Goal: Transaction & Acquisition: Purchase product/service

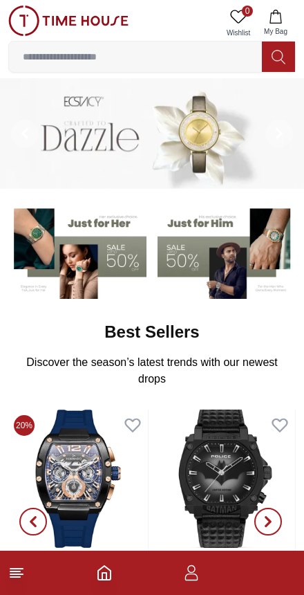
click at [186, 266] on img at bounding box center [227, 251] width 138 height 96
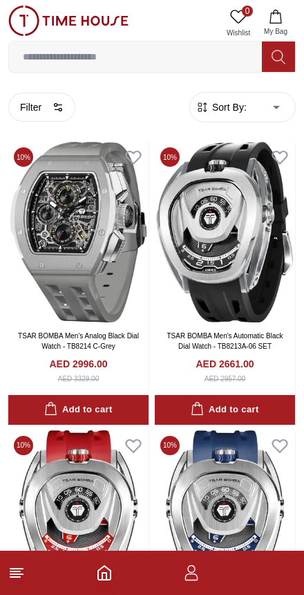
click at [48, 113] on button "Filter" at bounding box center [41, 107] width 67 height 29
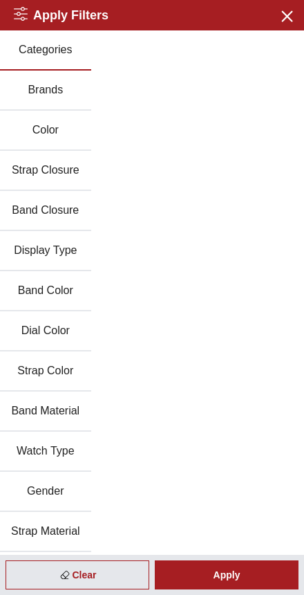
click at [67, 255] on button "Display Type" at bounding box center [45, 251] width 91 height 40
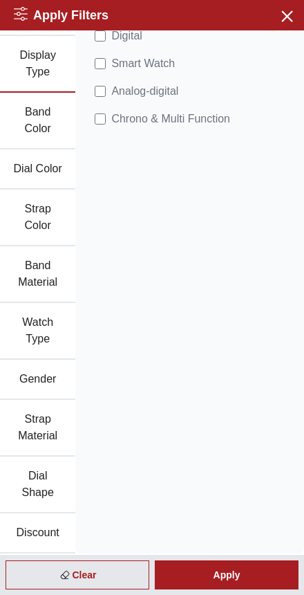
scroll to position [228, 0]
click at [235, 569] on div "Apply" at bounding box center [227, 574] width 144 height 29
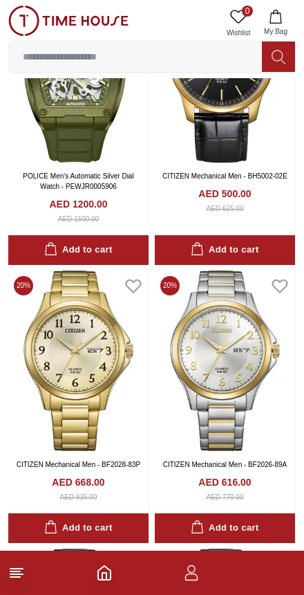
scroll to position [0, 0]
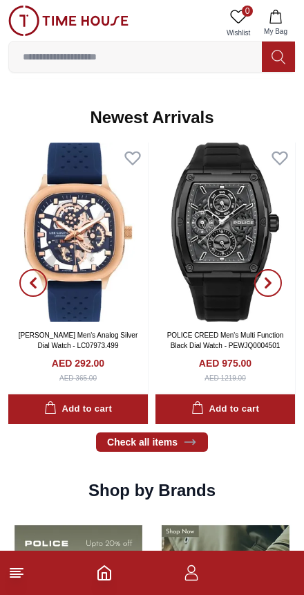
scroll to position [707, 0]
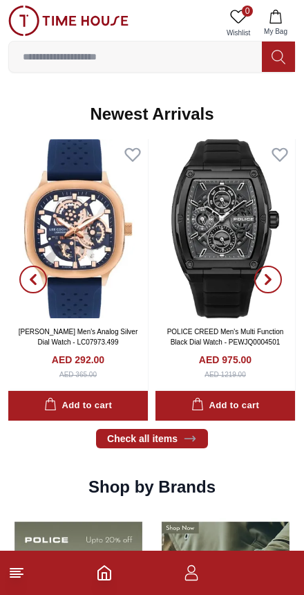
click at [167, 438] on link "Check all items" at bounding box center [152, 438] width 112 height 19
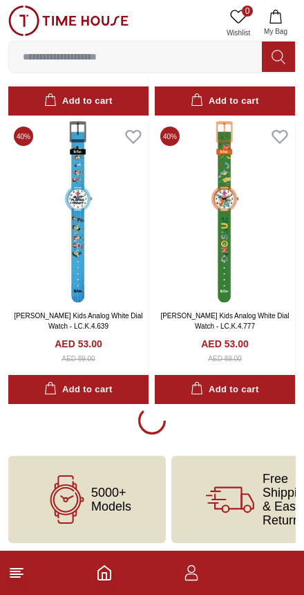
scroll to position [2610, 0]
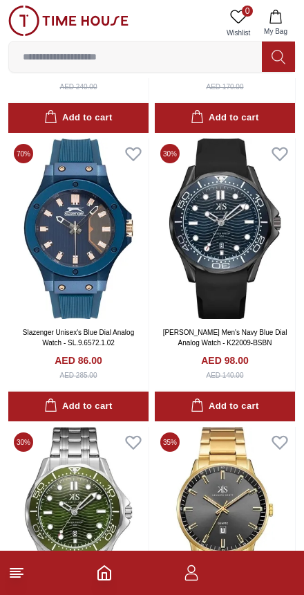
scroll to position [4328, 0]
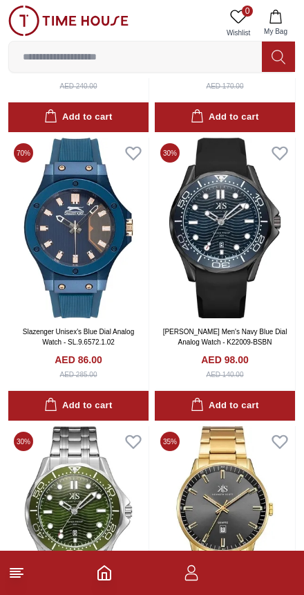
click at [96, 579] on icon "Home" at bounding box center [104, 572] width 17 height 17
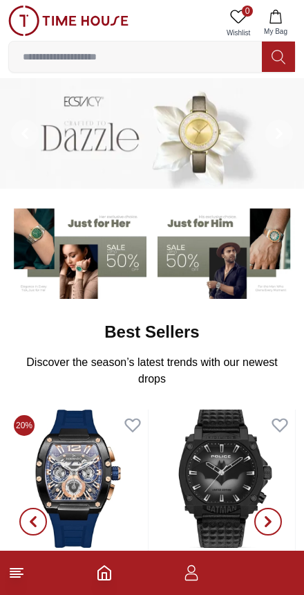
click at [198, 60] on input at bounding box center [135, 57] width 253 height 28
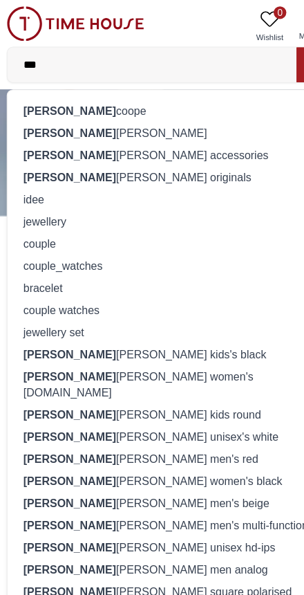
type input "***"
click at [150, 117] on div "[PERSON_NAME]" at bounding box center [152, 115] width 270 height 19
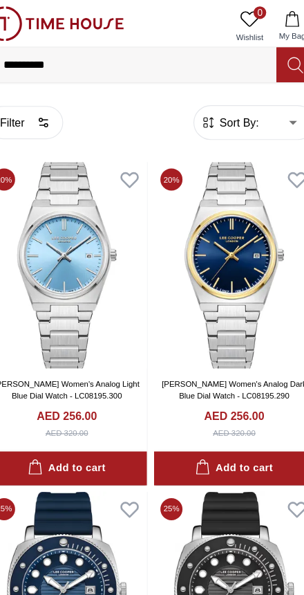
click at [28, 106] on button "Filter" at bounding box center [41, 107] width 67 height 29
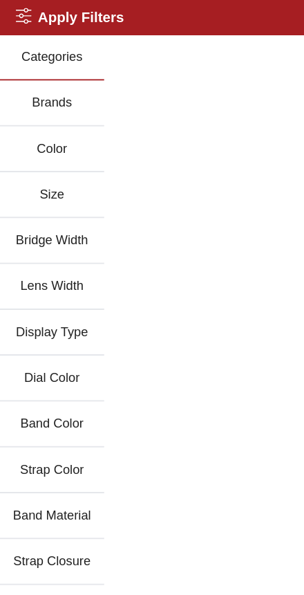
click at [69, 451] on button "Band Material" at bounding box center [45, 451] width 91 height 40
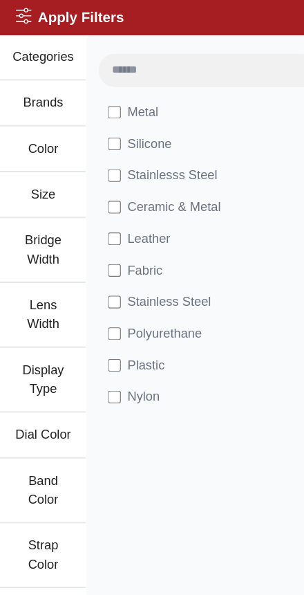
click at [51, 339] on button "Display Type" at bounding box center [37, 332] width 75 height 57
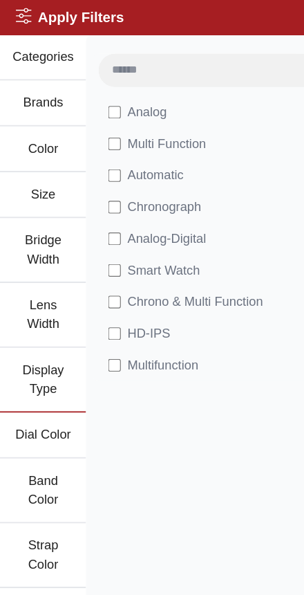
click at [55, 385] on button "Dial Color" at bounding box center [37, 381] width 75 height 40
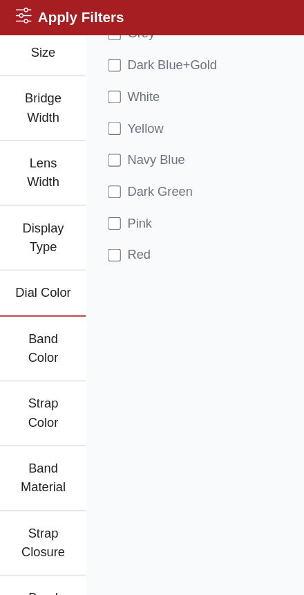
scroll to position [129, 0]
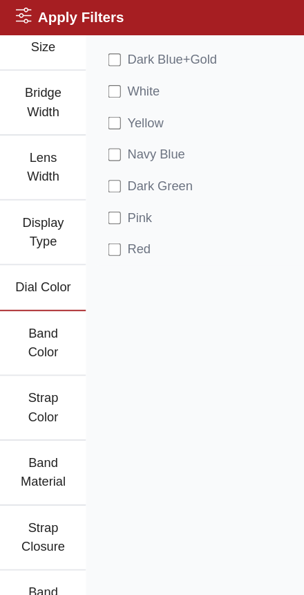
click at [48, 362] on button "Strap Color" at bounding box center [37, 357] width 75 height 57
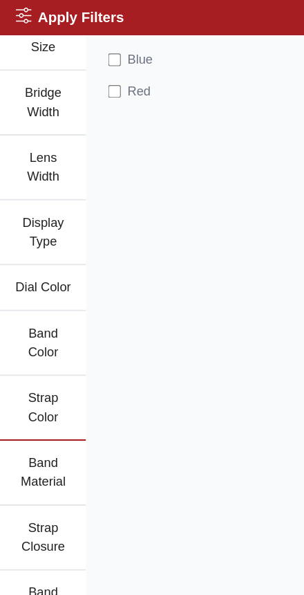
click at [115, 80] on span "Red" at bounding box center [121, 80] width 20 height 17
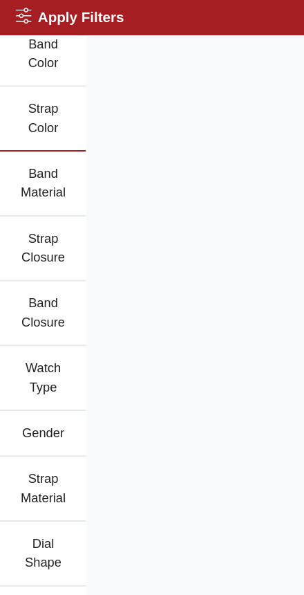
scroll to position [382, 0]
click at [49, 328] on button "Watch Type" at bounding box center [37, 331] width 75 height 57
click at [50, 329] on button "Watch Type" at bounding box center [37, 331] width 75 height 57
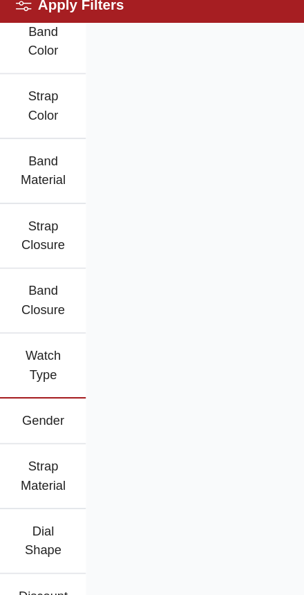
click at [201, 474] on div "Casual Sports Smart Watch" at bounding box center [189, 101] width 229 height 904
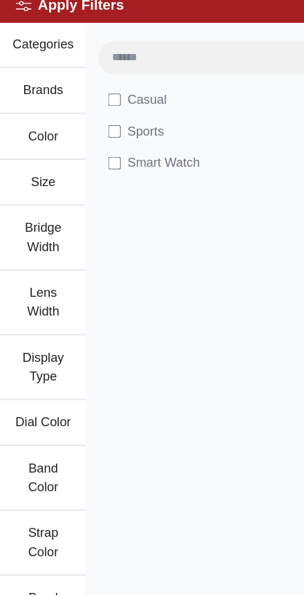
scroll to position [0, 0]
click at [71, 8] on h2 "Apply Filters" at bounding box center [61, 15] width 95 height 19
click at [28, 30] on button "Categories" at bounding box center [37, 50] width 75 height 40
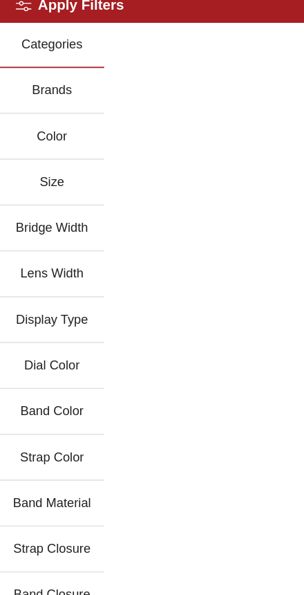
click at [27, 10] on h2 "Apply Filters" at bounding box center [61, 15] width 95 height 19
click at [85, 10] on h2 "Apply Filters" at bounding box center [61, 15] width 95 height 19
click at [69, 43] on button "Categories" at bounding box center [45, 50] width 91 height 40
click at [68, 87] on button "Brands" at bounding box center [45, 91] width 91 height 40
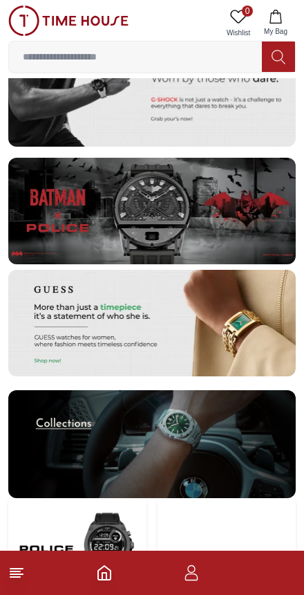
scroll to position [2539, 0]
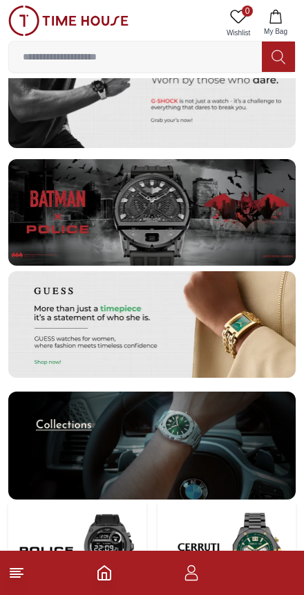
click at [30, 15] on img at bounding box center [68, 21] width 120 height 30
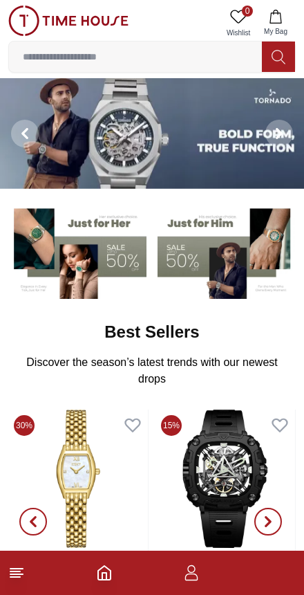
click at [161, 52] on input at bounding box center [135, 57] width 253 height 28
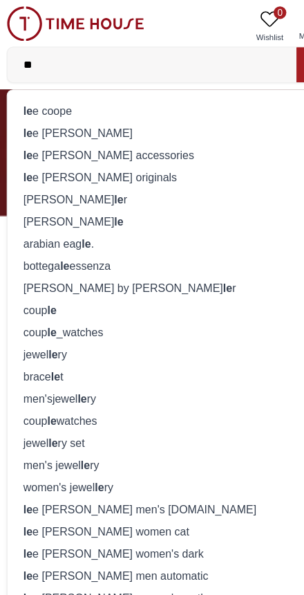
type input "**"
click at [118, 116] on div "le e cooper" at bounding box center [152, 115] width 270 height 19
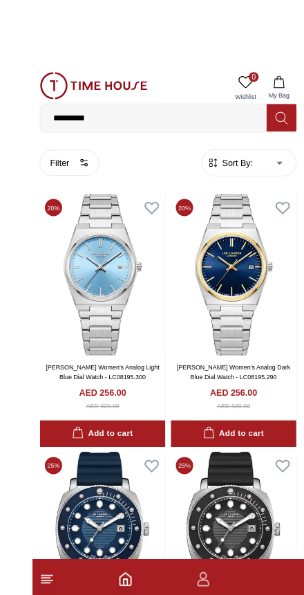
scroll to position [1, 0]
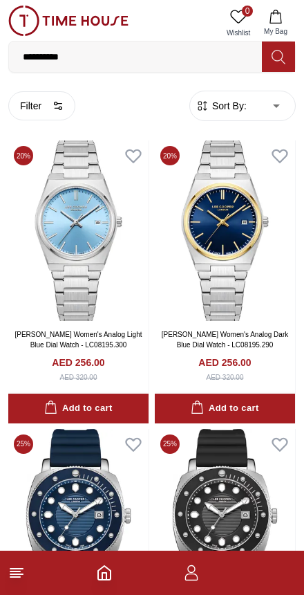
click at [47, 95] on button "Filter" at bounding box center [41, 105] width 67 height 29
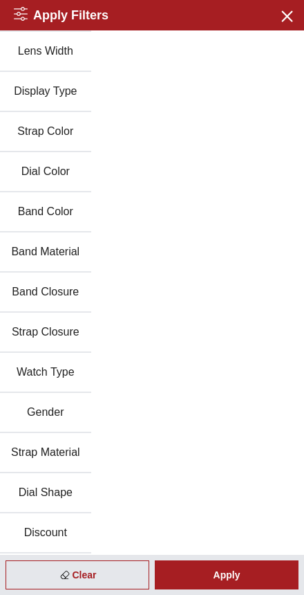
scroll to position [199, 0]
click at [57, 212] on button "Band Color" at bounding box center [45, 212] width 91 height 40
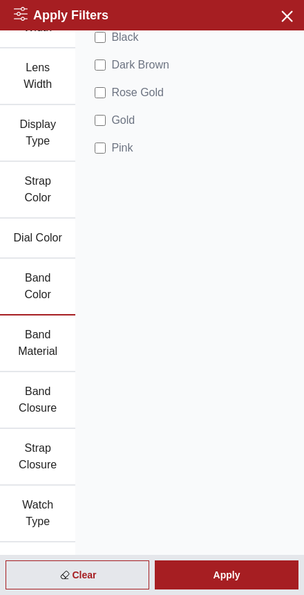
click at [50, 461] on button "Strap Closure" at bounding box center [37, 457] width 75 height 57
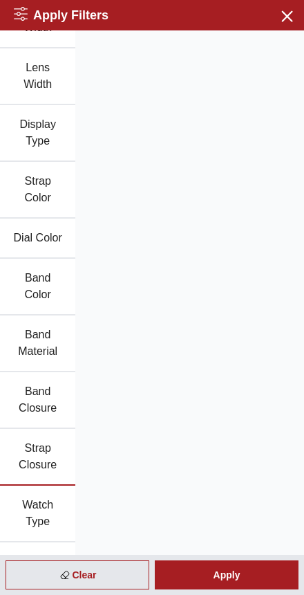
click at [53, 187] on button "Strap Color" at bounding box center [37, 190] width 75 height 57
click at [49, 185] on button "Strap Color" at bounding box center [37, 190] width 75 height 57
click at [45, 187] on button "Strap Color" at bounding box center [37, 190] width 75 height 57
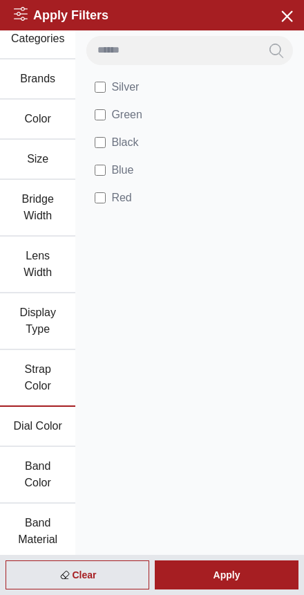
scroll to position [12, 0]
click at [244, 578] on div "Apply" at bounding box center [227, 574] width 144 height 29
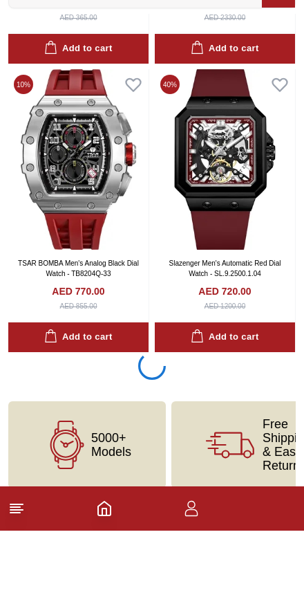
scroll to position [8365, 0]
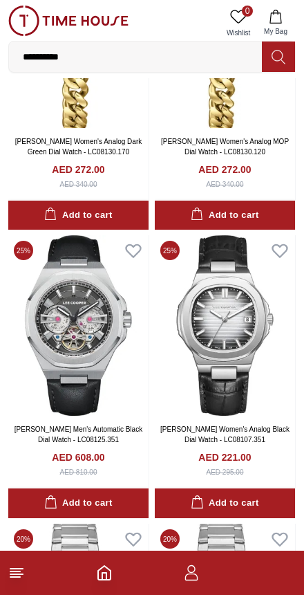
scroll to position [12599, 0]
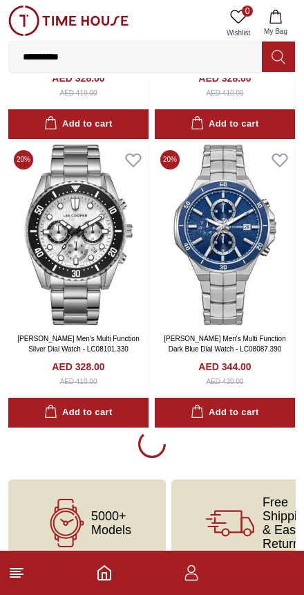
scroll to position [14119, 0]
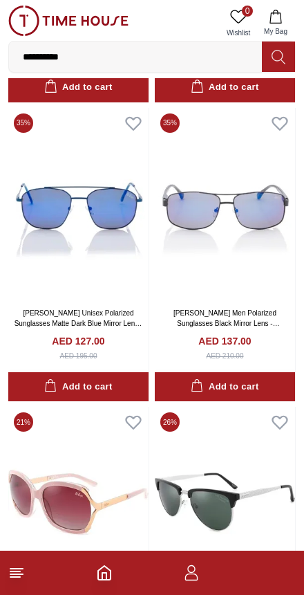
scroll to position [18815, 0]
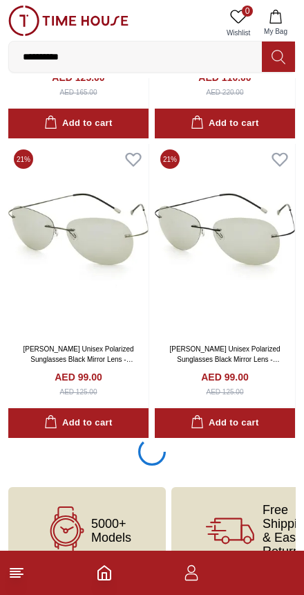
scroll to position [19971, 0]
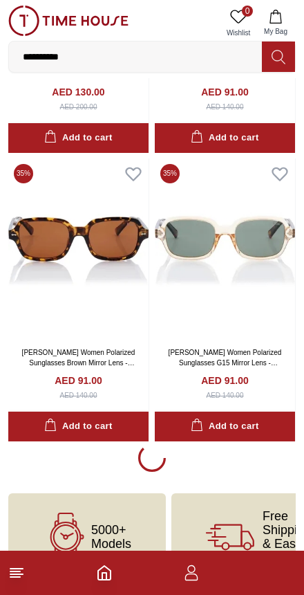
scroll to position [25866, 0]
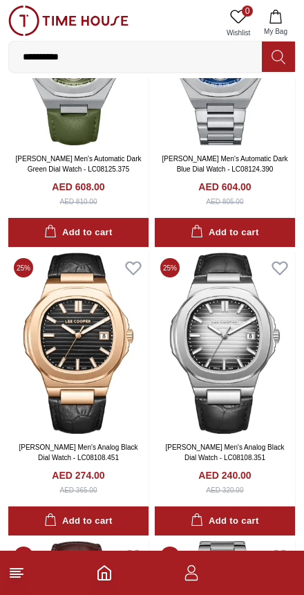
scroll to position [30984, 0]
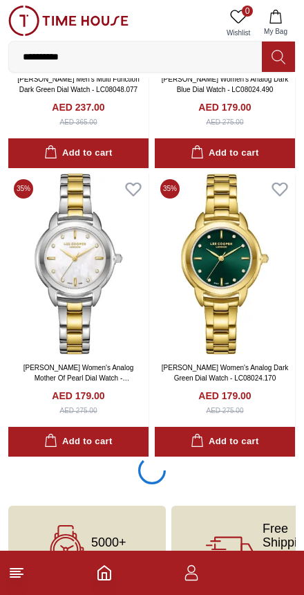
scroll to position [34499, 0]
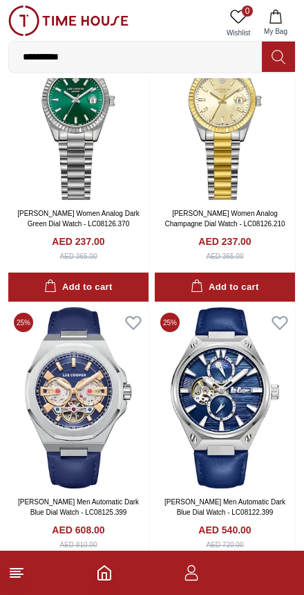
scroll to position [40141, 0]
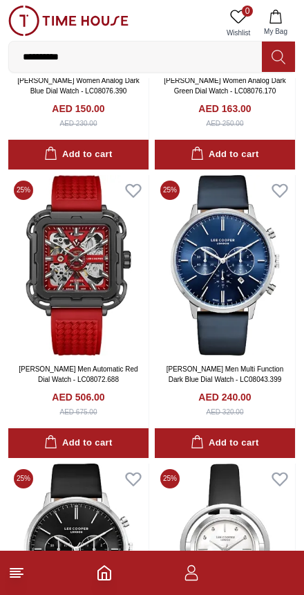
scroll to position [42871, 0]
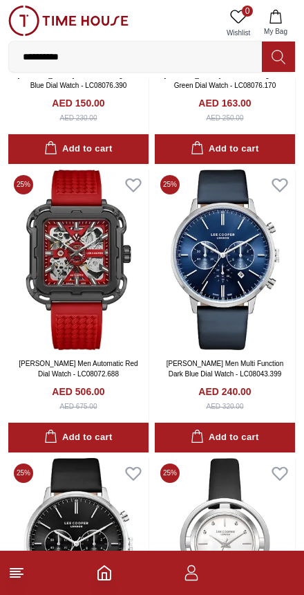
click at [79, 169] on img at bounding box center [78, 259] width 140 height 180
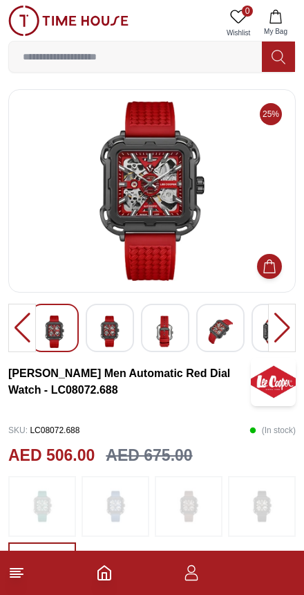
click at [167, 329] on img at bounding box center [165, 331] width 25 height 32
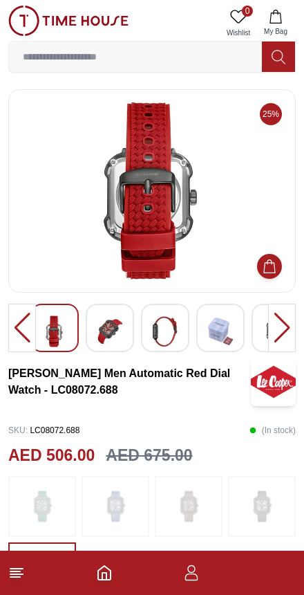
scroll to position [15, 0]
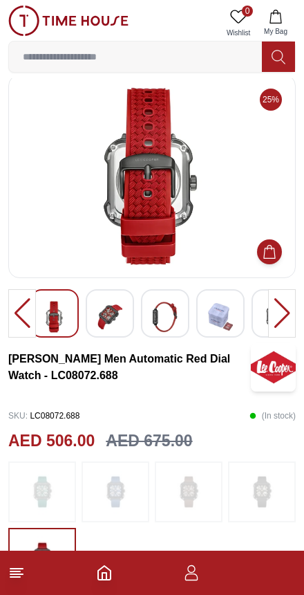
click at [64, 321] on img at bounding box center [54, 317] width 25 height 32
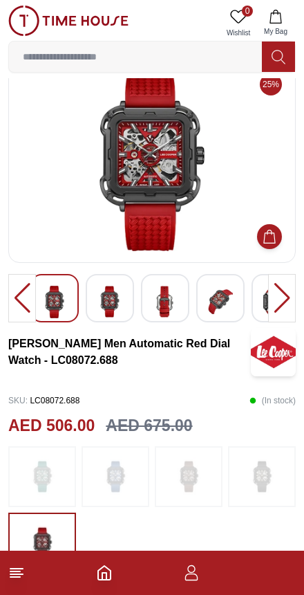
scroll to position [0, 0]
